Goal: Task Accomplishment & Management: Complete application form

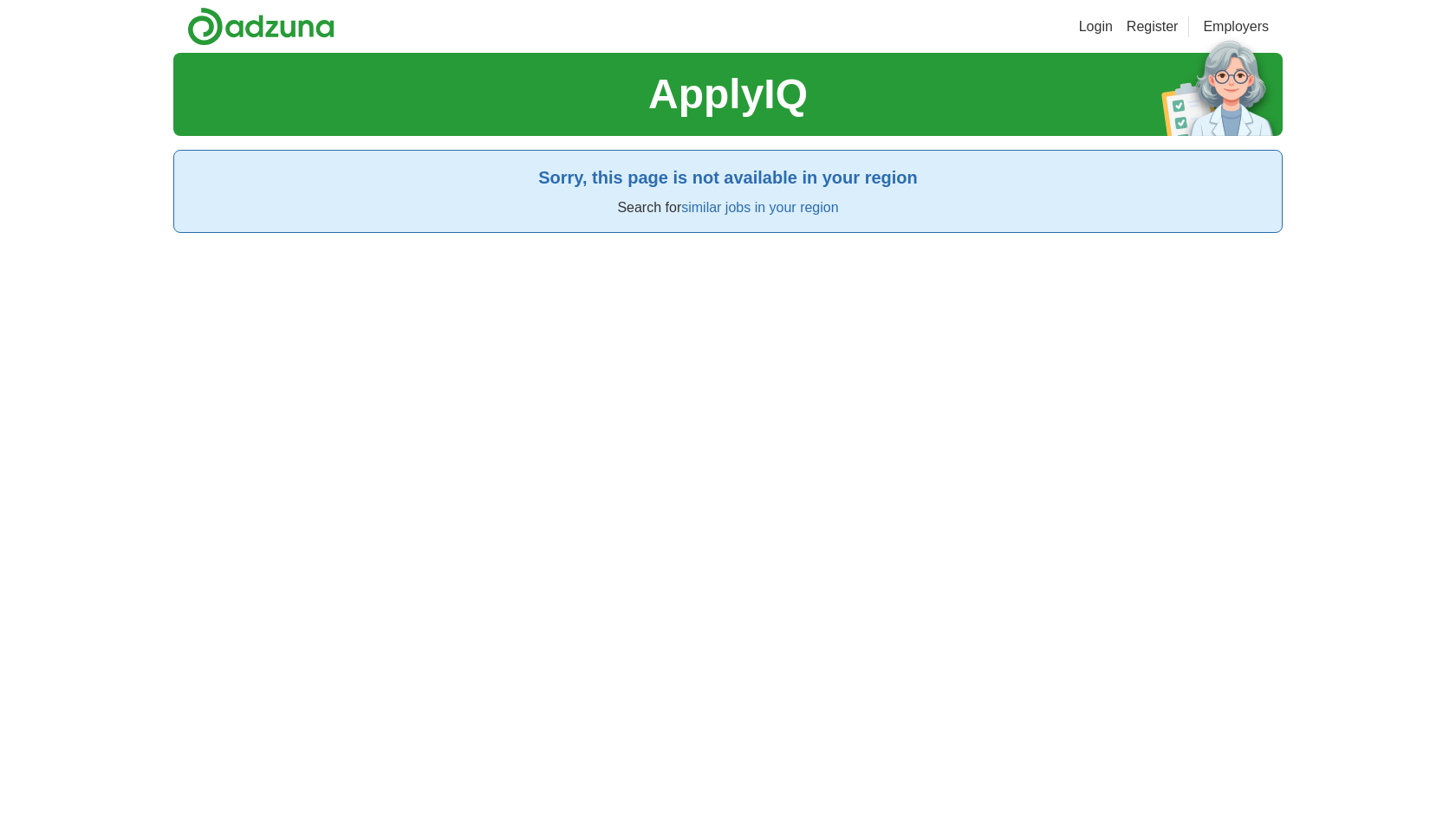
click at [1151, 24] on link "Register" at bounding box center [1153, 27] width 52 height 21
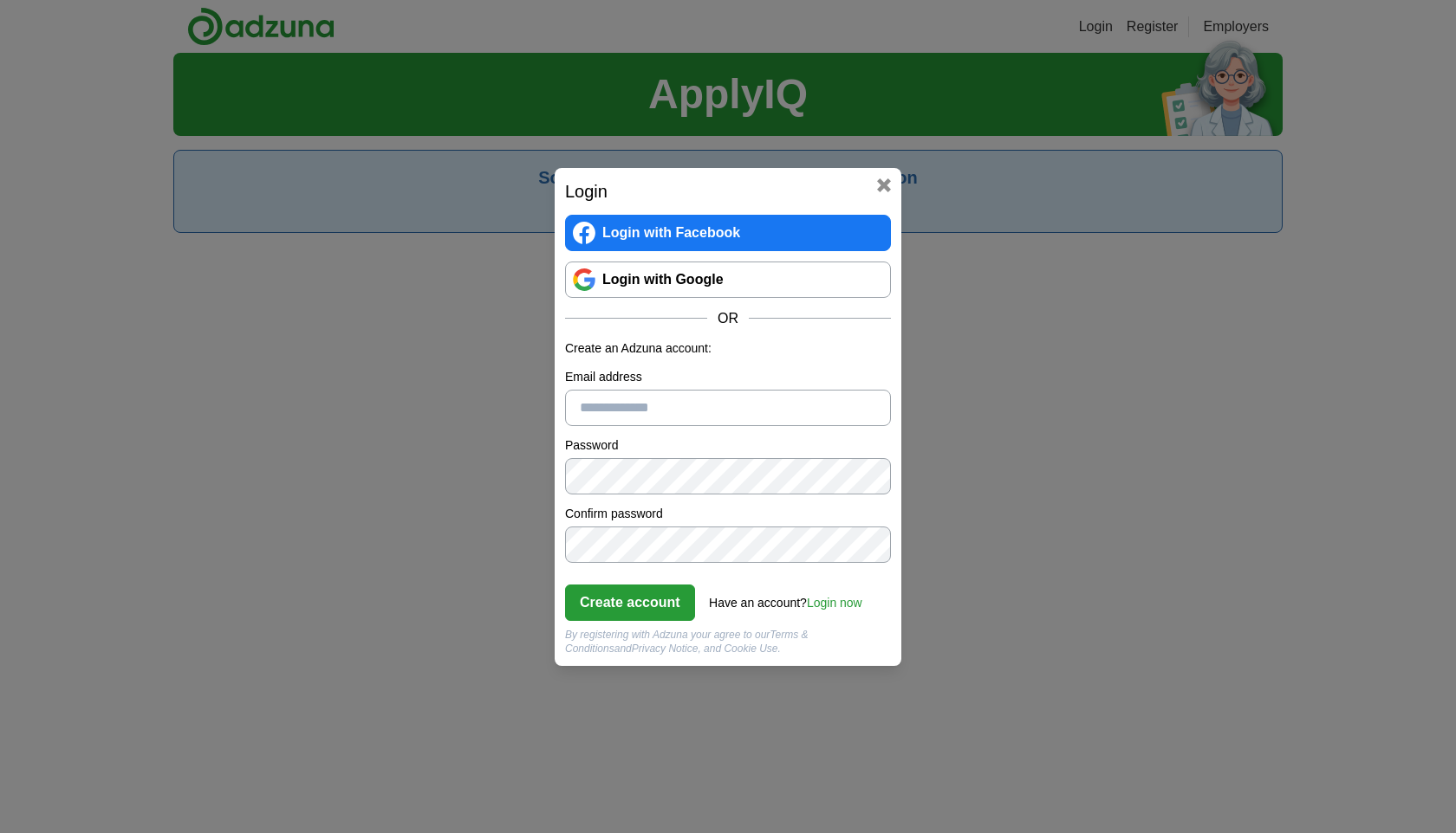
click at [702, 277] on link "Login with Google" at bounding box center [728, 279] width 326 height 36
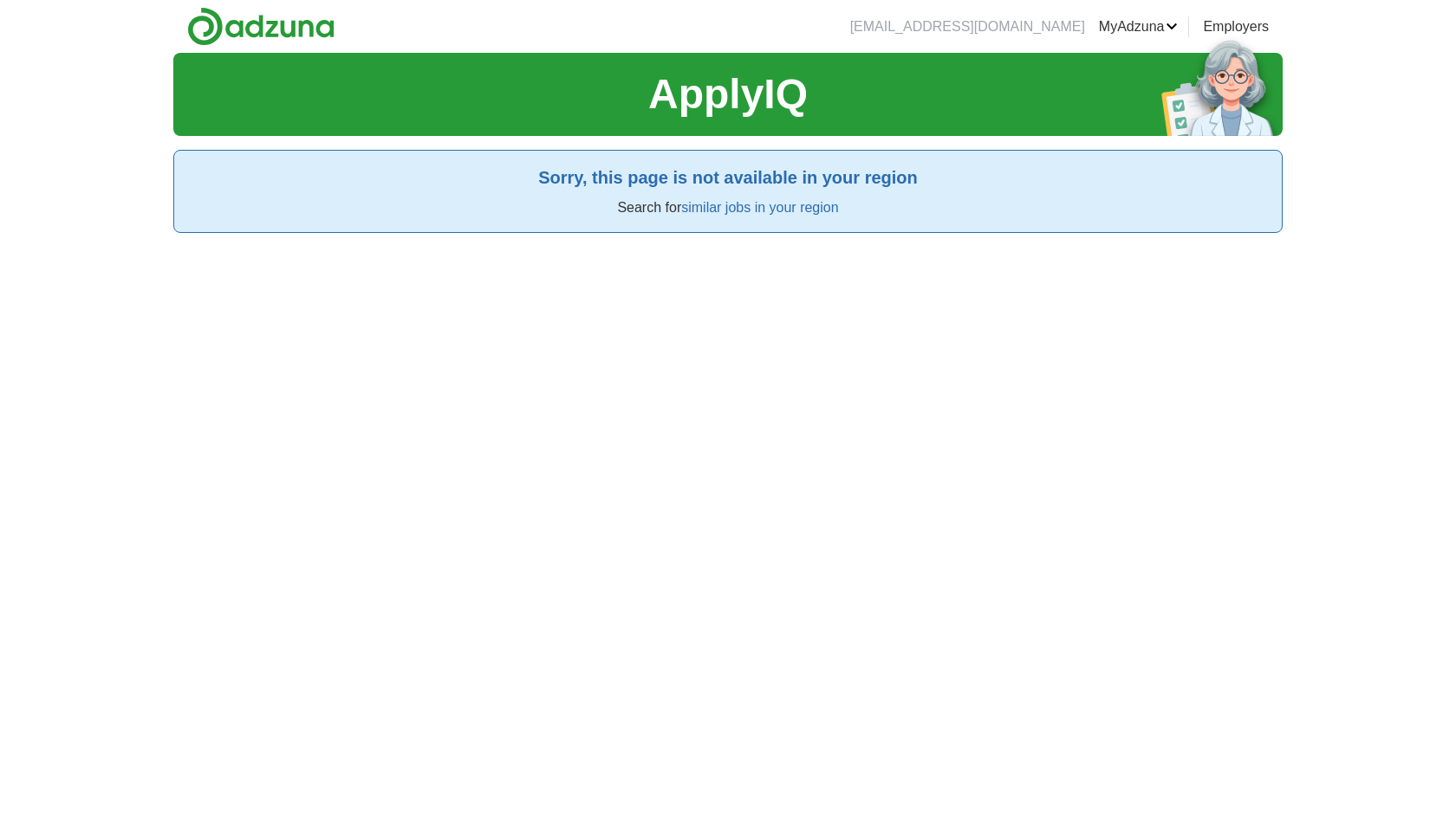
click at [730, 207] on link "similar jobs in your region" at bounding box center [759, 207] width 157 height 15
click at [766, 205] on link "similar jobs in your region" at bounding box center [759, 207] width 157 height 15
click at [1147, 25] on link "MyAdzuna" at bounding box center [1138, 27] width 80 height 21
click at [0, 0] on link "ApplyIQ" at bounding box center [0, 0] width 0 height 0
click at [741, 209] on link "similar jobs in your region" at bounding box center [759, 207] width 157 height 15
